Goal: Task Accomplishment & Management: Manage account settings

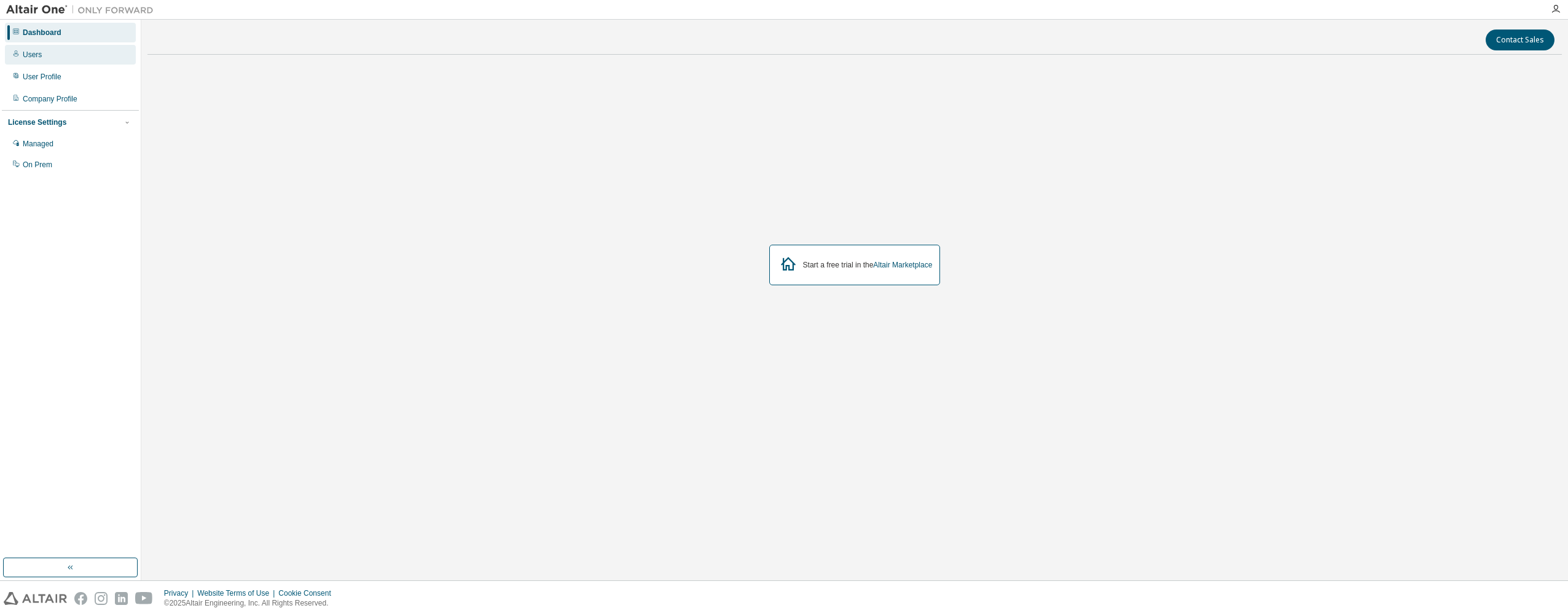
click at [40, 56] on div "Users" at bounding box center [31, 54] width 19 height 10
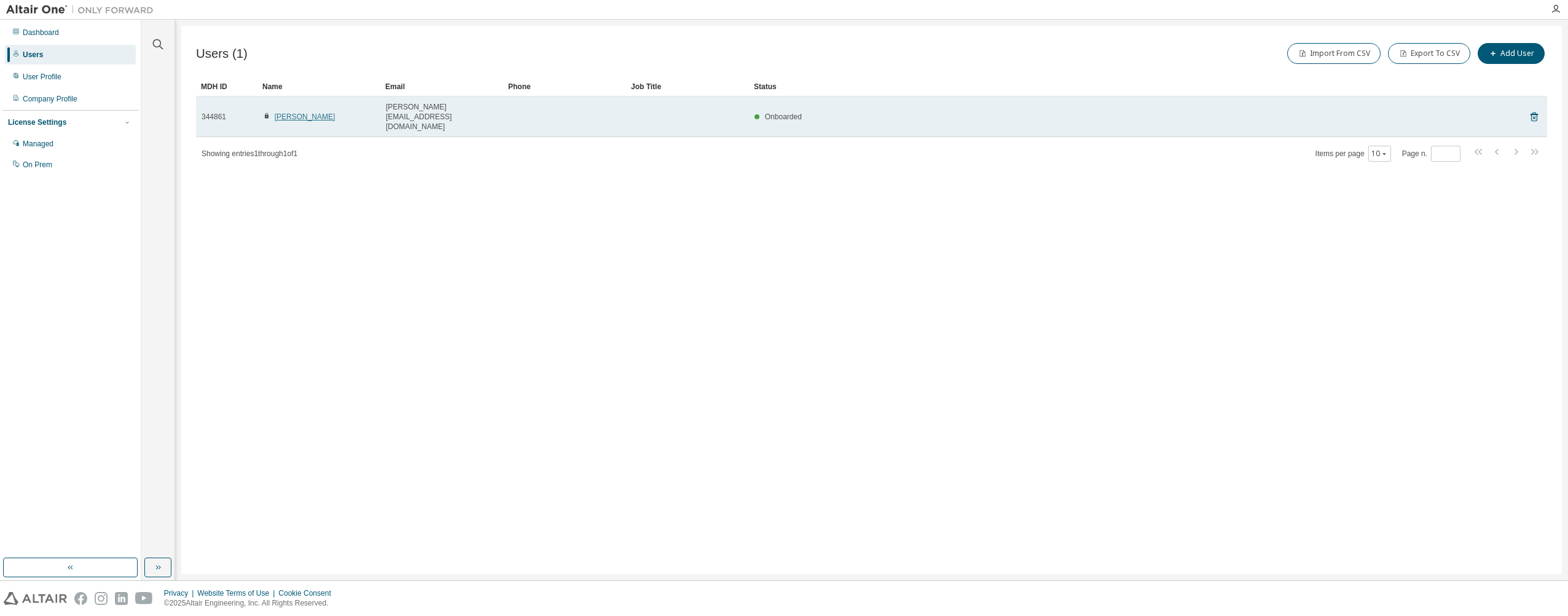
click at [283, 112] on link "Dafydd Rees" at bounding box center [305, 117] width 61 height 9
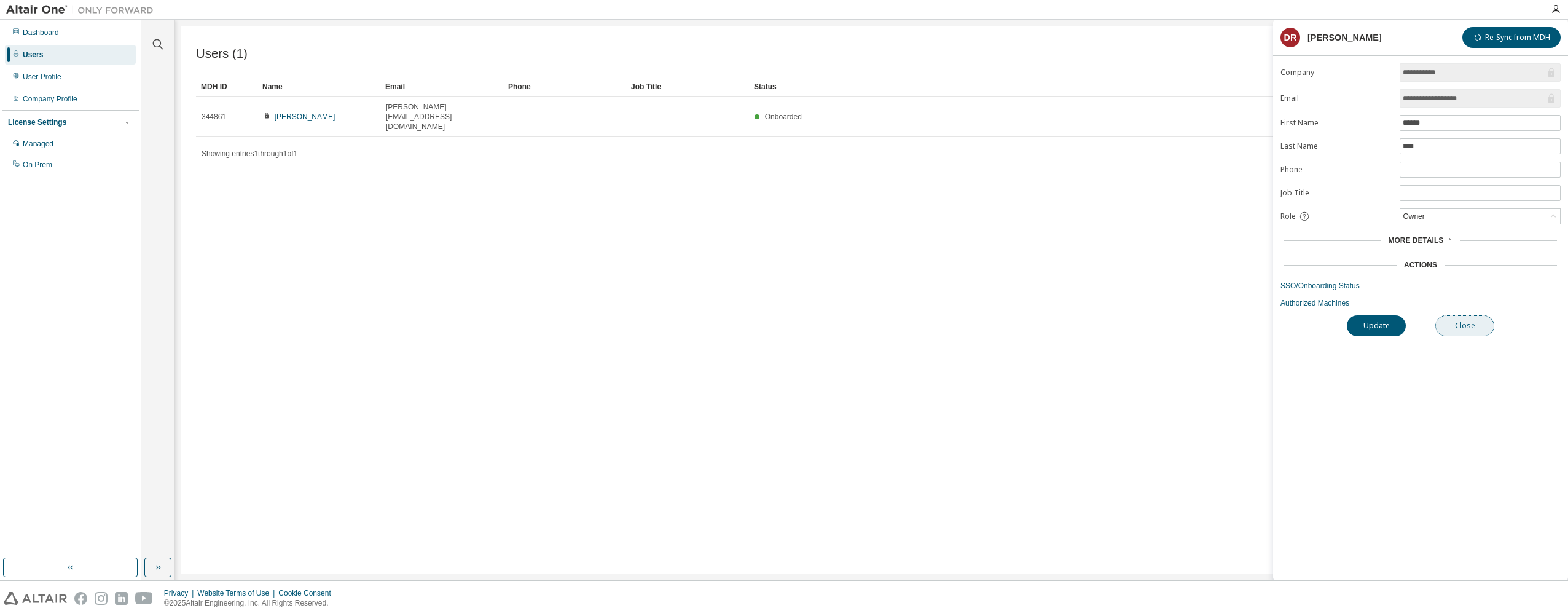
click at [1474, 330] on button "Close" at bounding box center [1465, 325] width 59 height 21
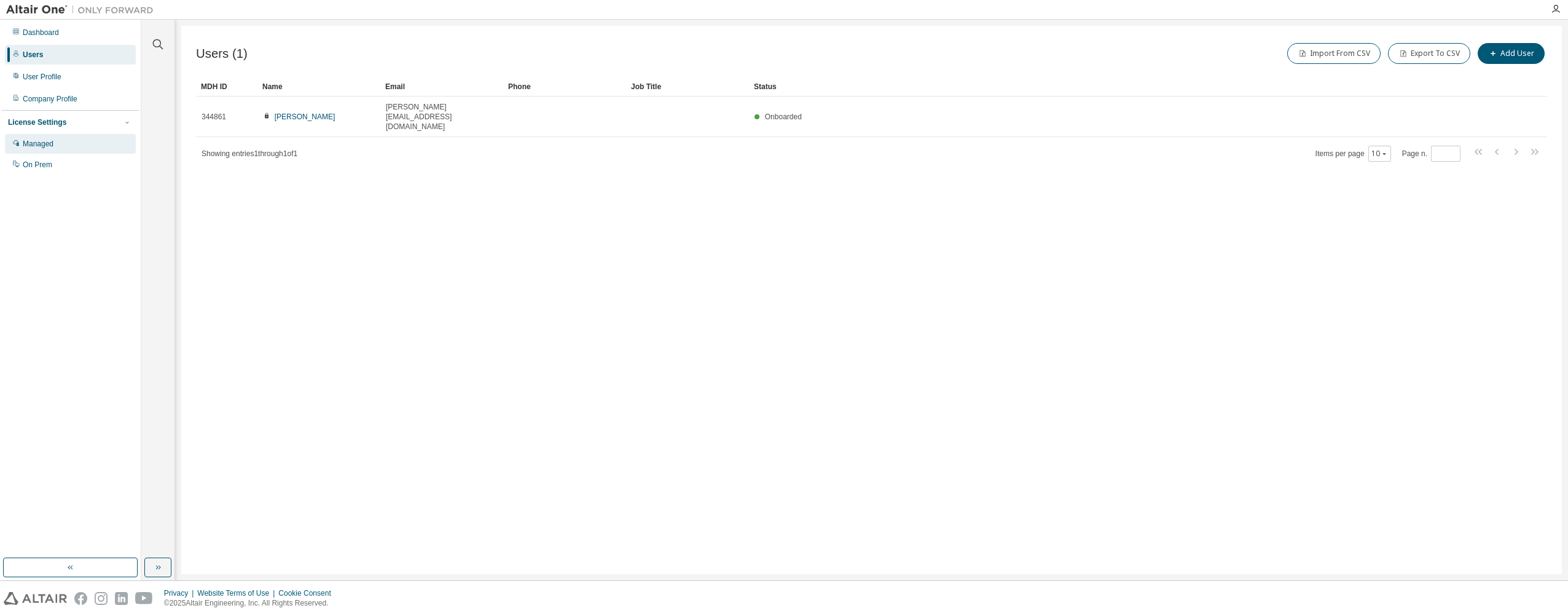
click at [47, 139] on div "Managed" at bounding box center [70, 144] width 131 height 20
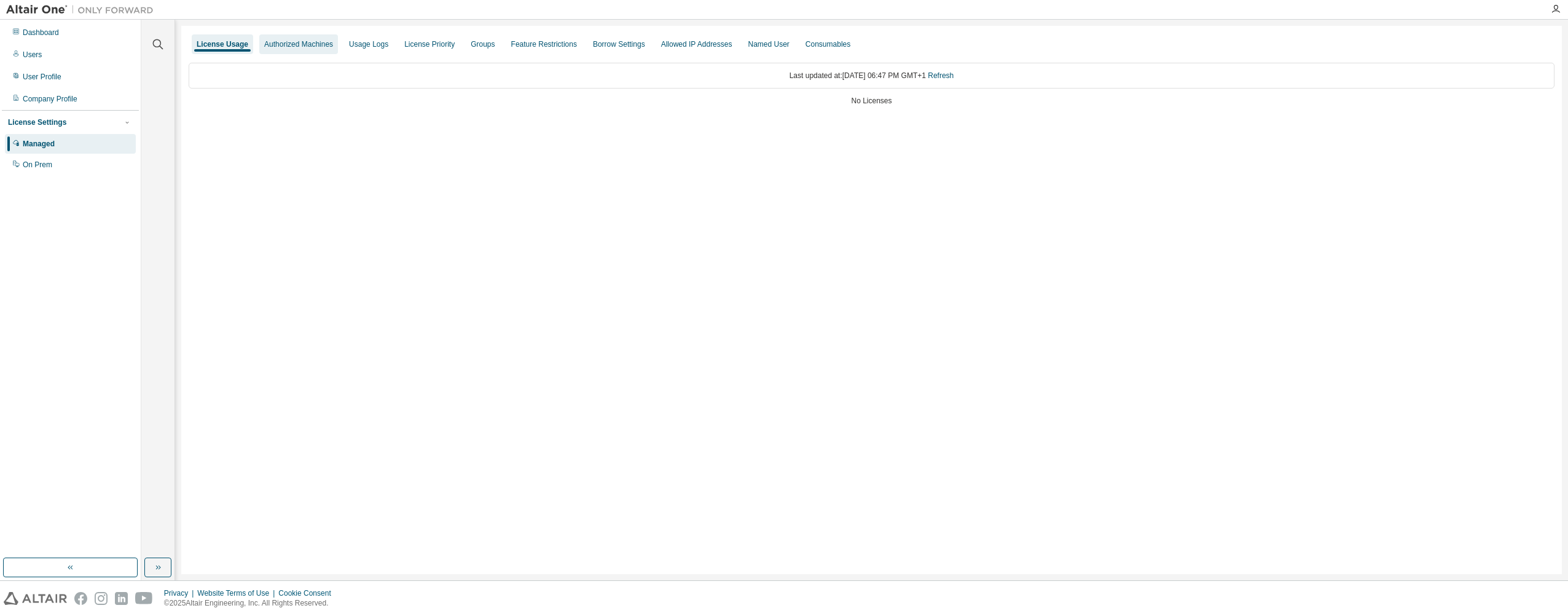
click at [282, 44] on div "Authorized Machines" at bounding box center [298, 44] width 69 height 10
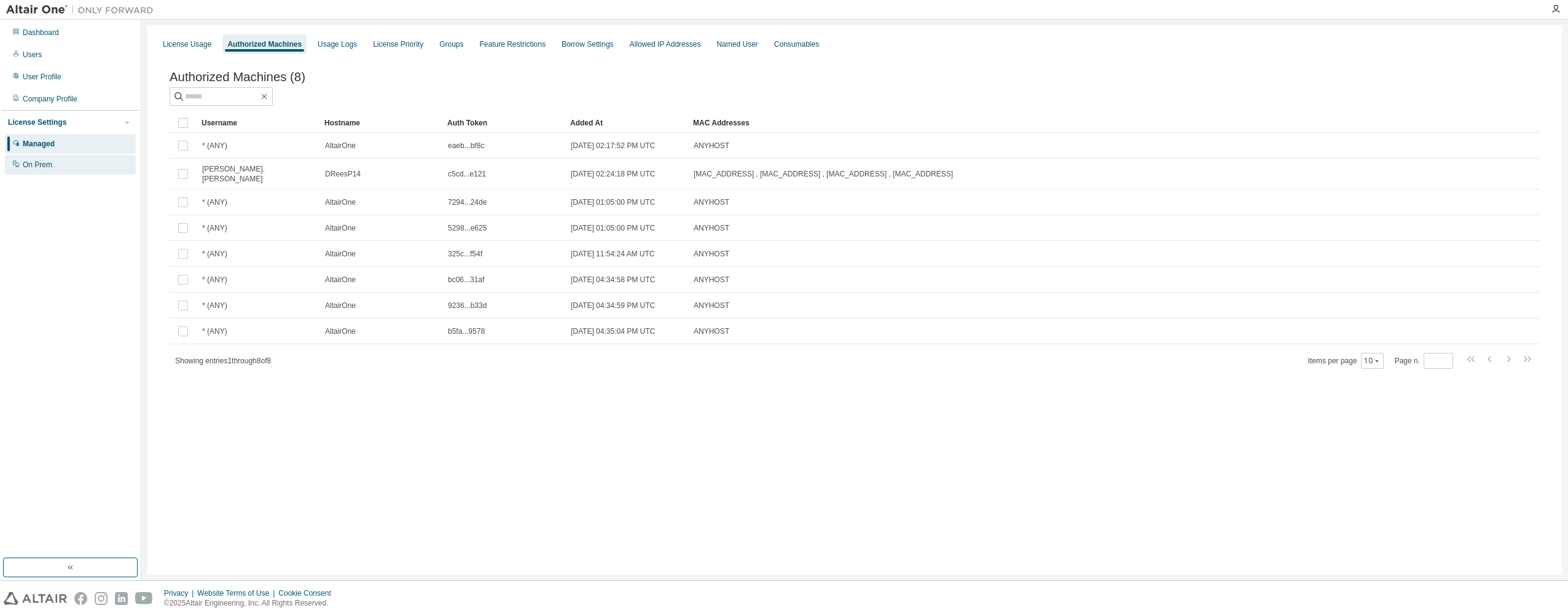
click at [38, 164] on div "On Prem" at bounding box center [37, 164] width 30 height 10
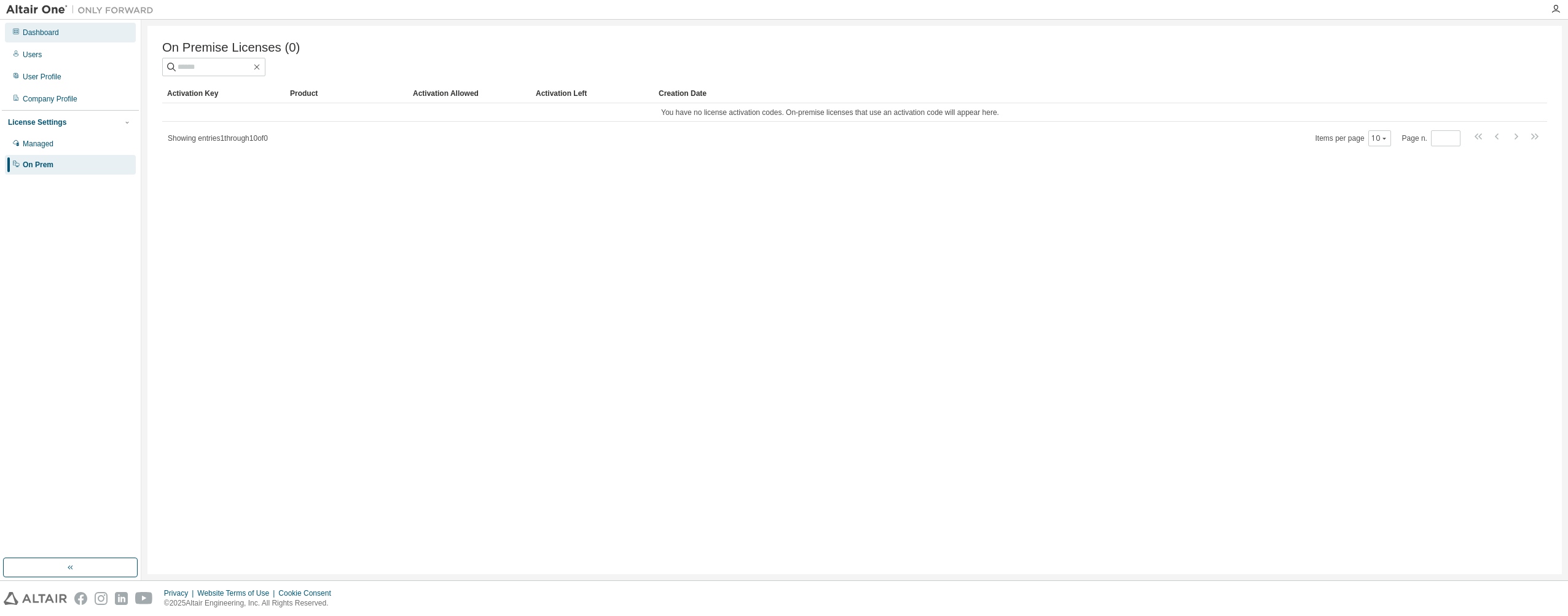
click at [57, 37] on div "Dashboard" at bounding box center [40, 32] width 36 height 10
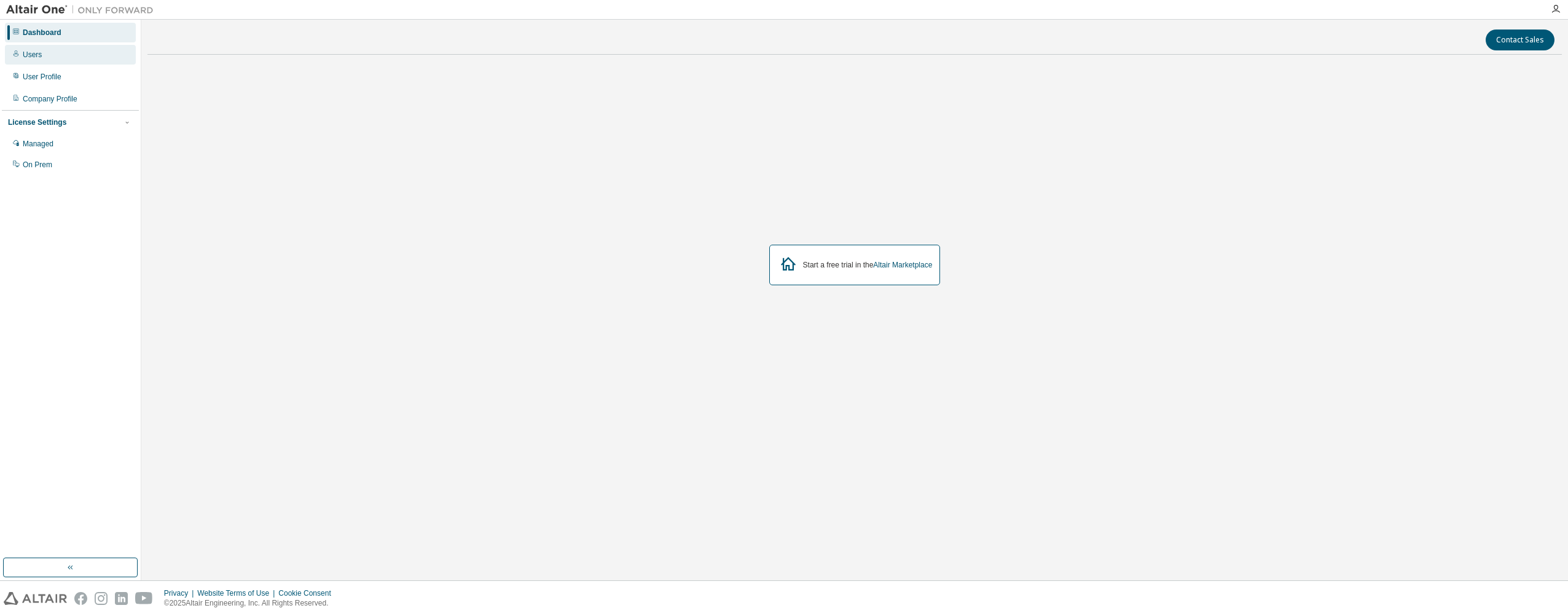
click at [44, 56] on div "Users" at bounding box center [70, 55] width 131 height 20
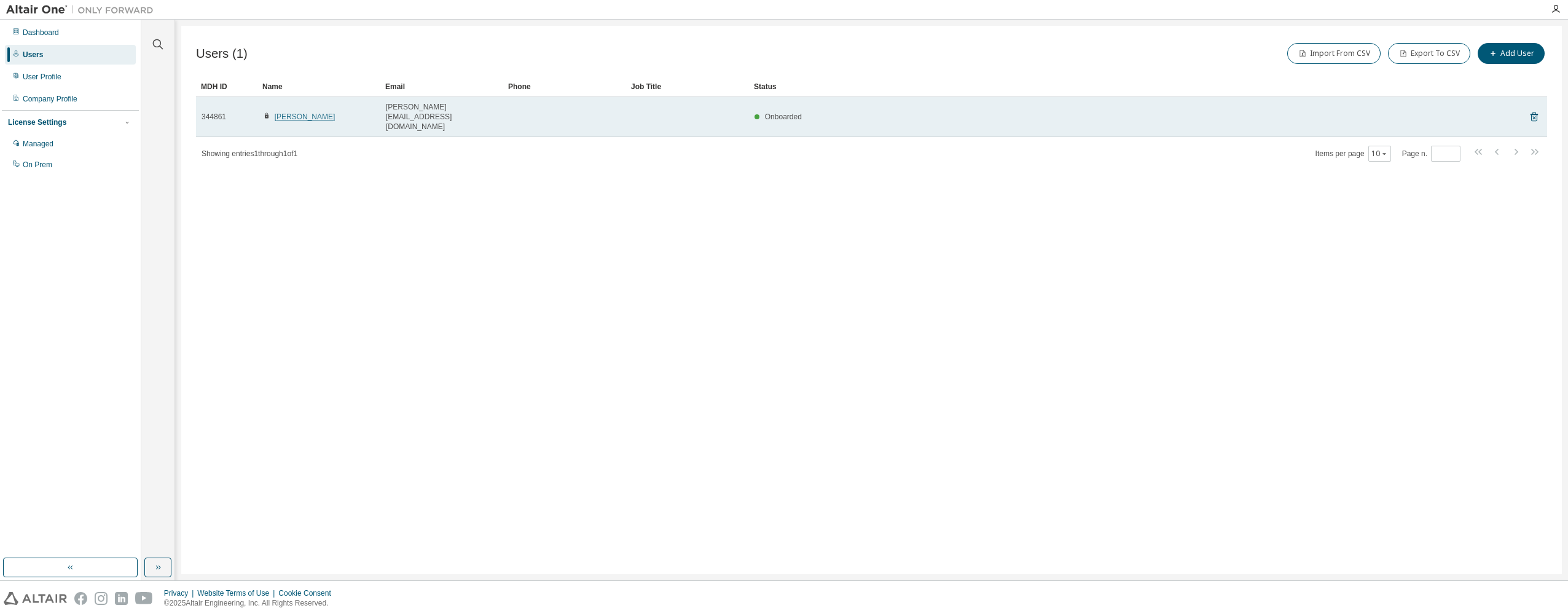
click at [306, 112] on link "Dafydd Rees" at bounding box center [305, 117] width 61 height 9
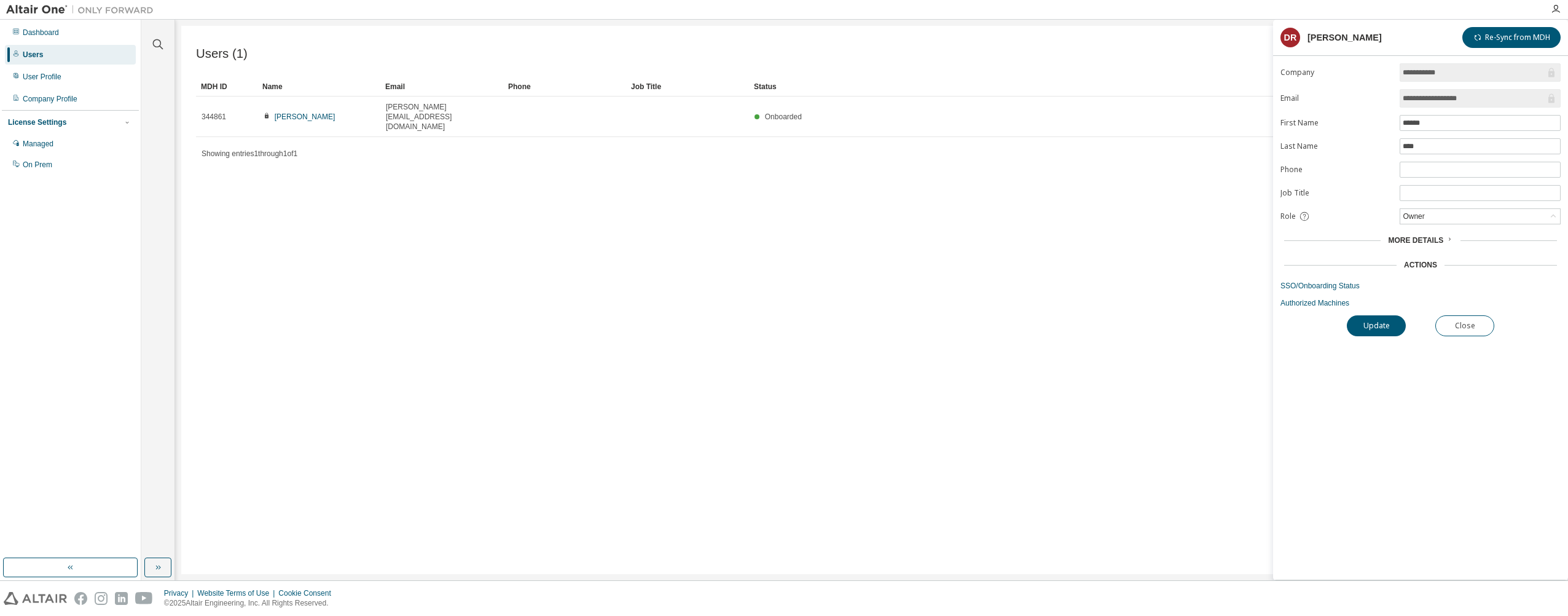
click at [1377, 238] on div "More Details" at bounding box center [1421, 240] width 273 height 10
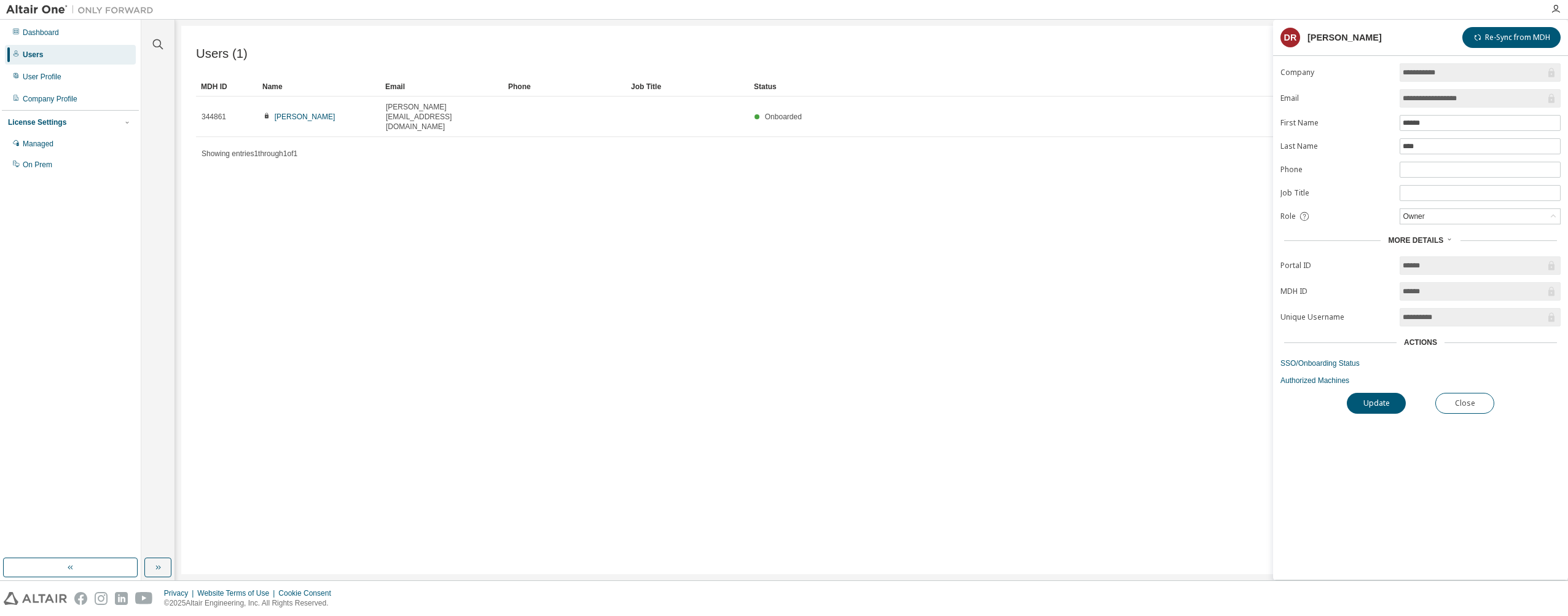
click at [44, 7] on img at bounding box center [83, 10] width 154 height 13
click at [44, 83] on div "User Profile" at bounding box center [70, 77] width 131 height 20
